Goal: Obtain resource: Download file/media

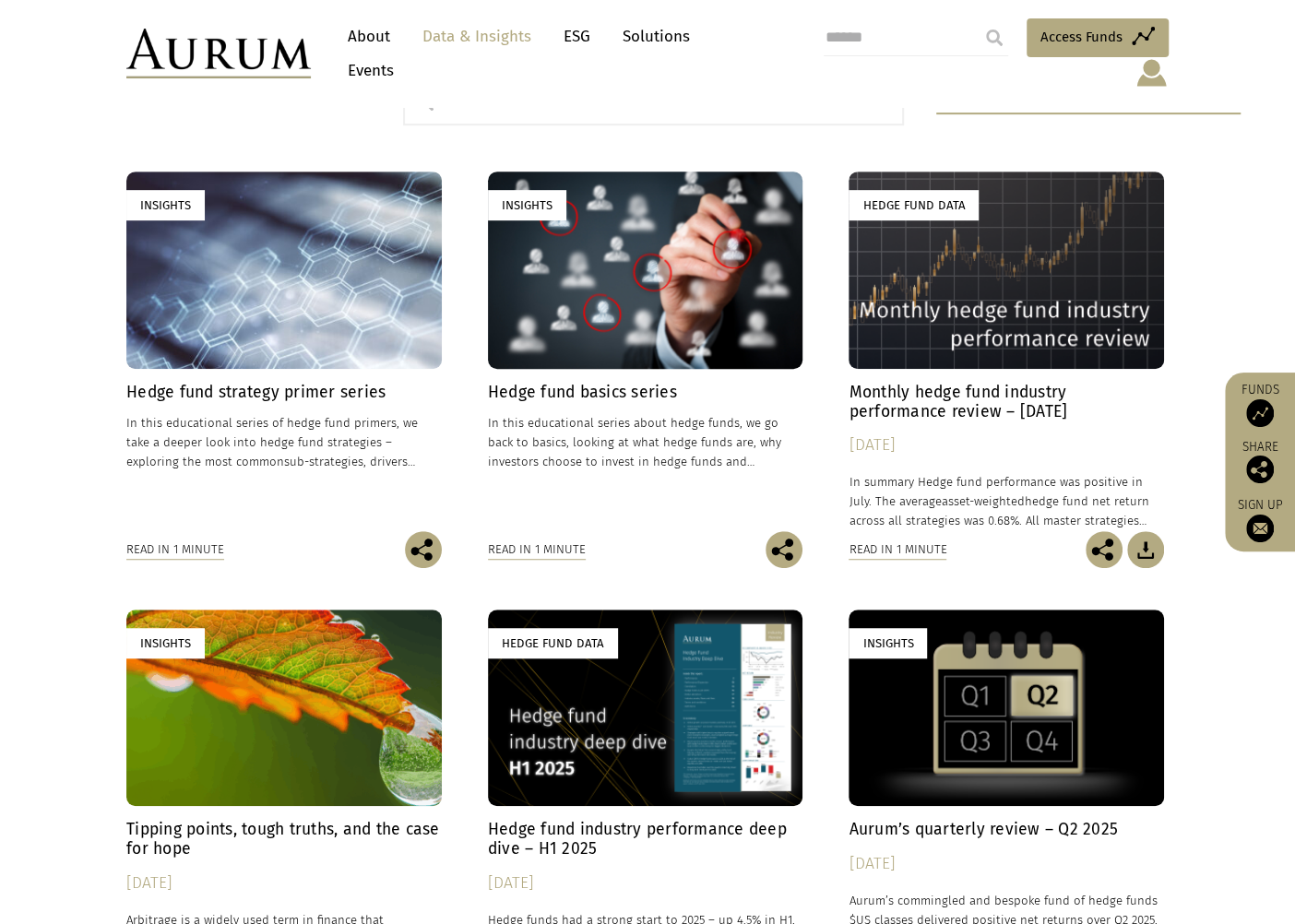
scroll to position [528, 0]
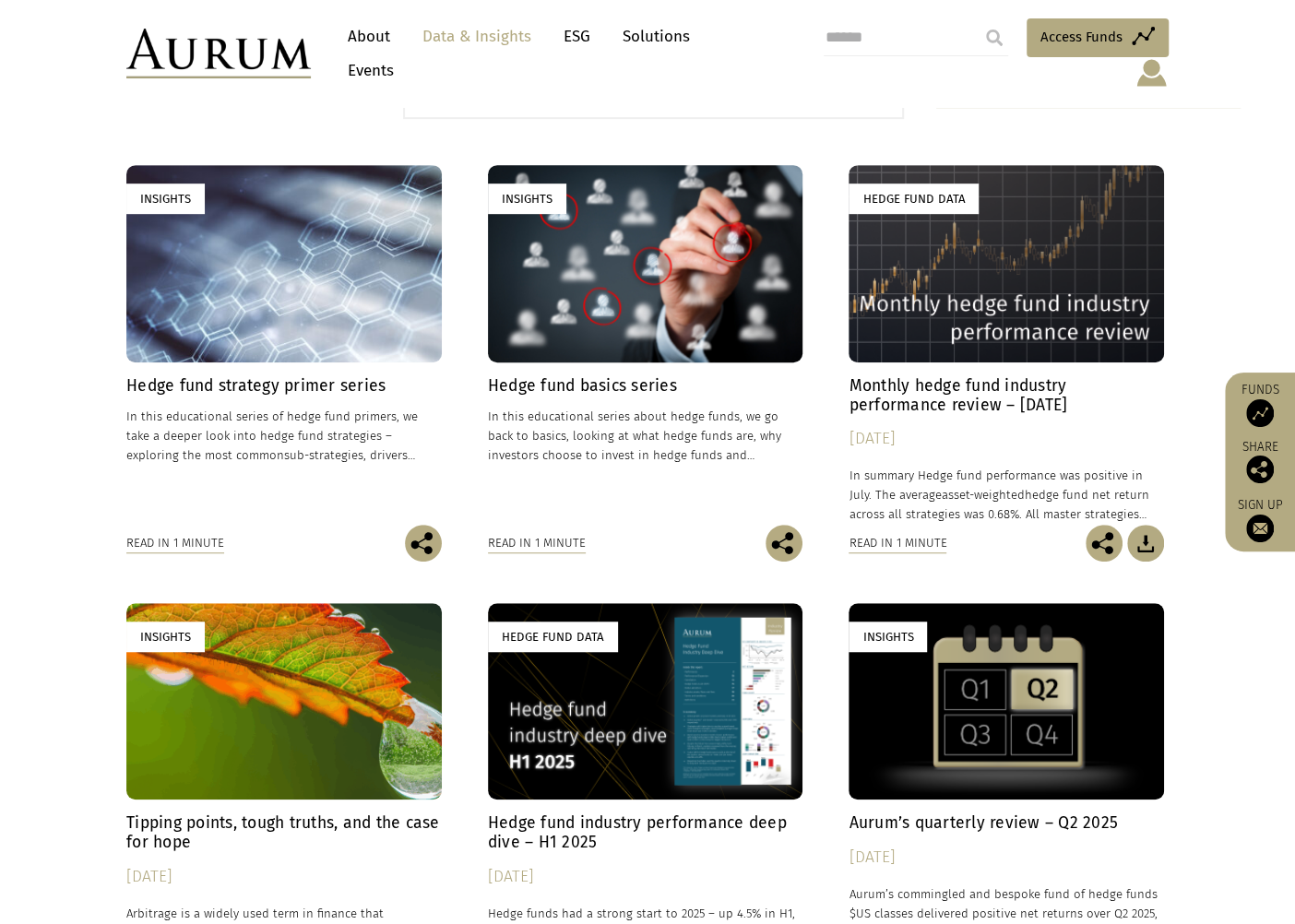
click at [660, 615] on div "Hedge Fund Data" at bounding box center [645, 701] width 315 height 196
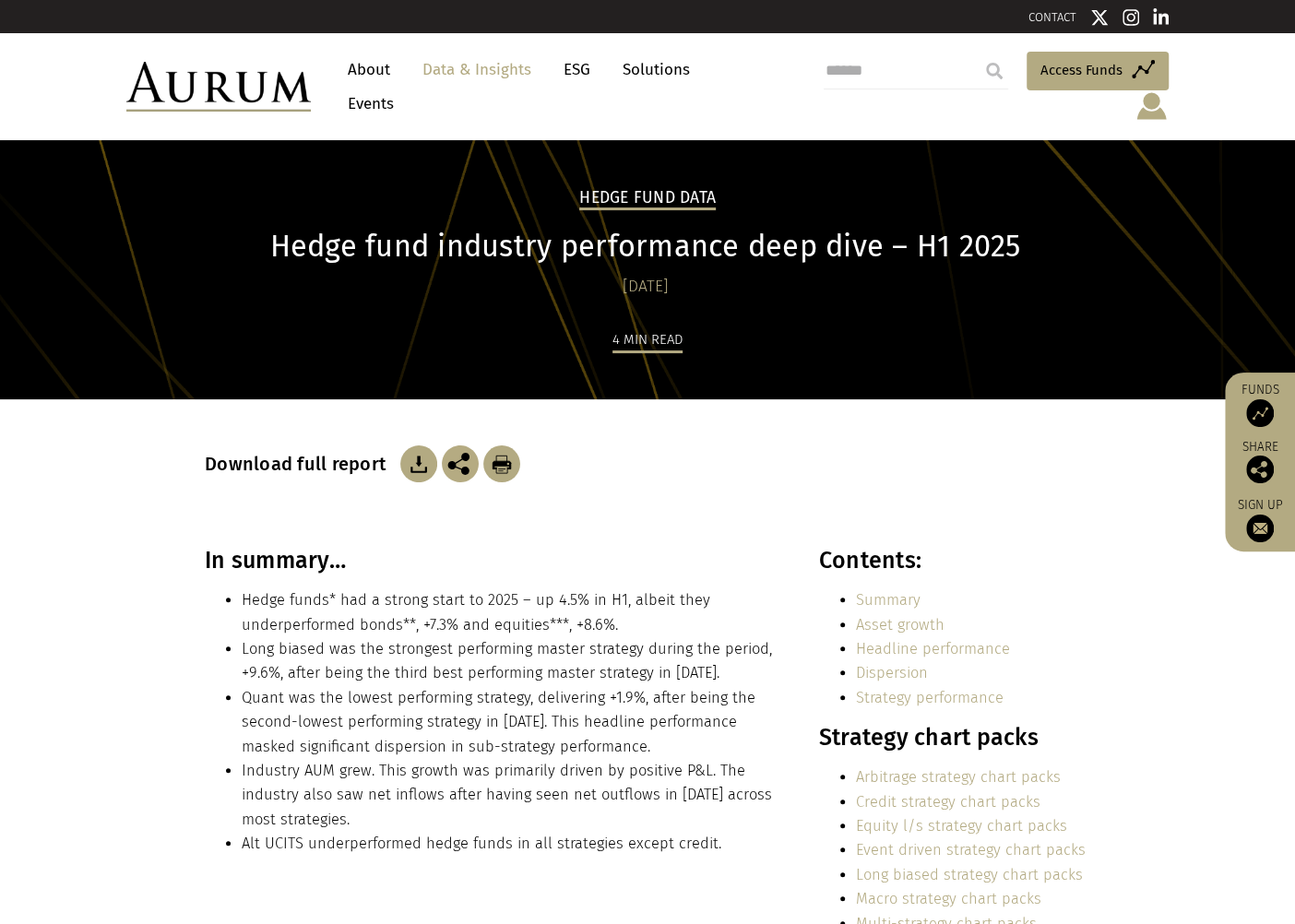
click at [401, 446] on img at bounding box center [419, 464] width 37 height 37
click at [294, 652] on li "Long biased was the strongest performing master strategy during the period, +9.…" at bounding box center [510, 661] width 536 height 49
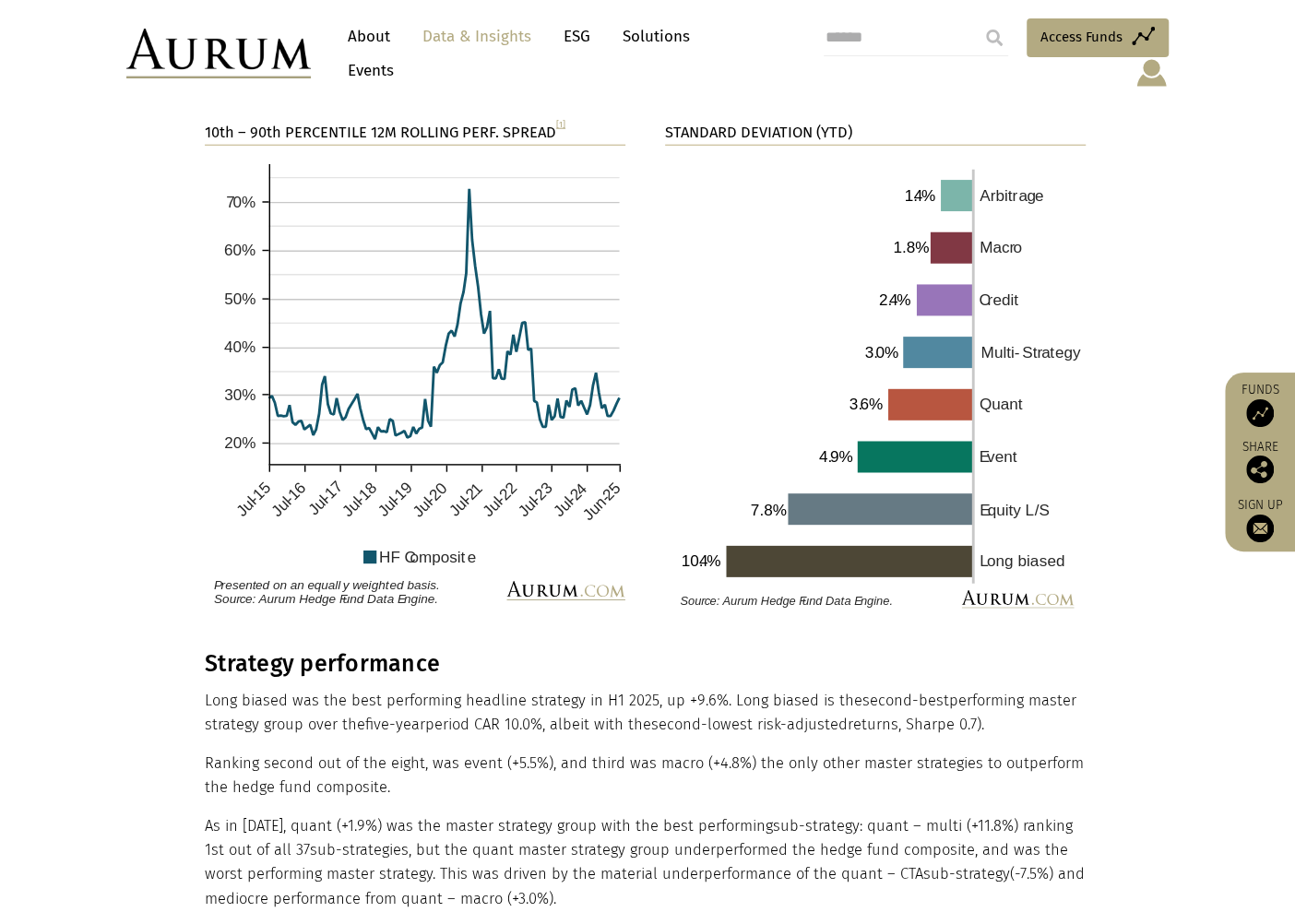
scroll to position [3031, 0]
